Goal: Find specific page/section: Find specific page/section

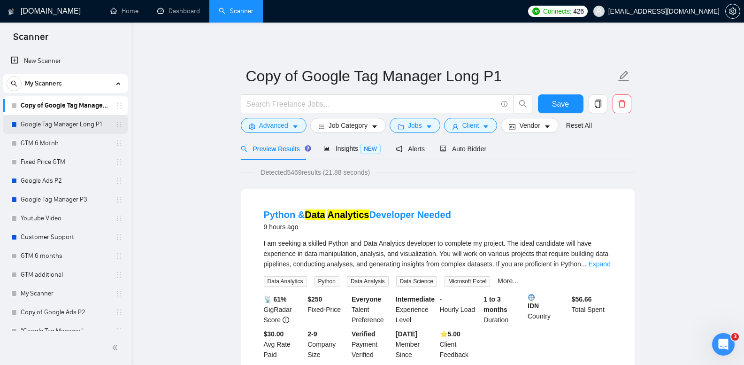
click at [78, 123] on link "Google Tag Manager Long P1" at bounding box center [65, 124] width 89 height 19
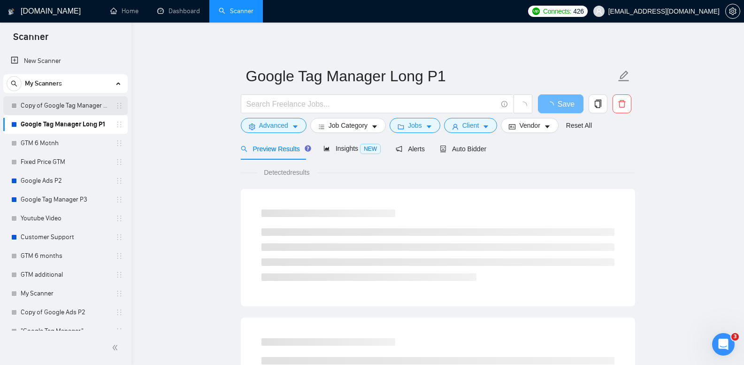
click at [81, 107] on link "Copy of Google Tag Manager Long P1" at bounding box center [65, 105] width 89 height 19
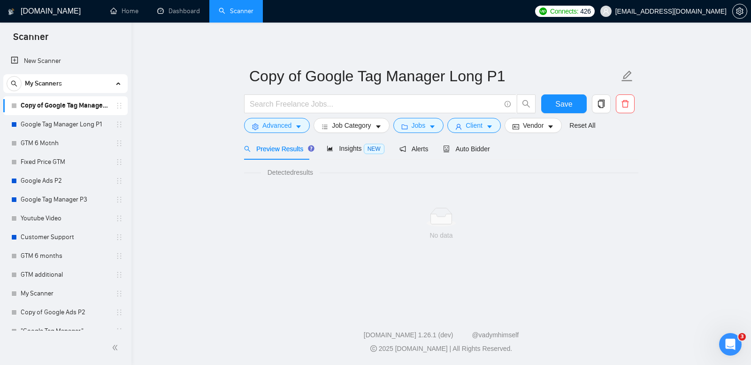
click at [85, 106] on link "Copy of Google Tag Manager Long P1" at bounding box center [65, 105] width 89 height 19
click at [65, 117] on link "Google Tag Manager Long P1" at bounding box center [65, 124] width 89 height 19
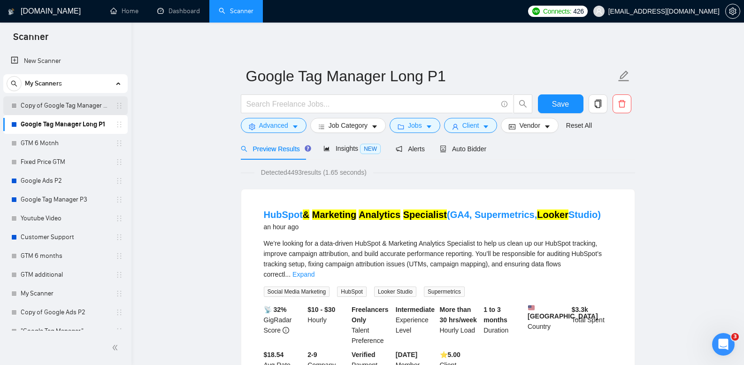
click at [79, 103] on link "Copy of Google Tag Manager Long P1" at bounding box center [65, 105] width 89 height 19
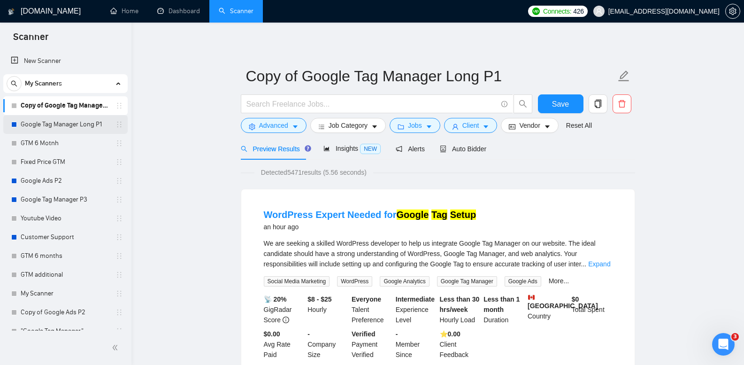
click at [69, 122] on link "Google Tag Manager Long P1" at bounding box center [65, 124] width 89 height 19
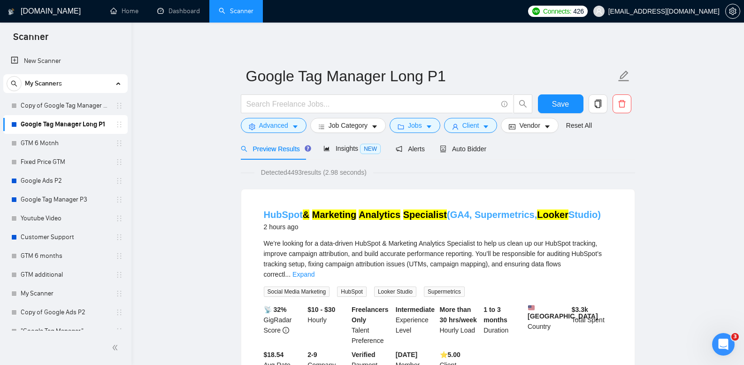
click at [427, 218] on mark "Specialist" at bounding box center [425, 214] width 44 height 10
click at [89, 101] on link "Copy of Google Tag Manager Long P1" at bounding box center [65, 105] width 89 height 19
